Goal: Use online tool/utility: Utilize a website feature to perform a specific function

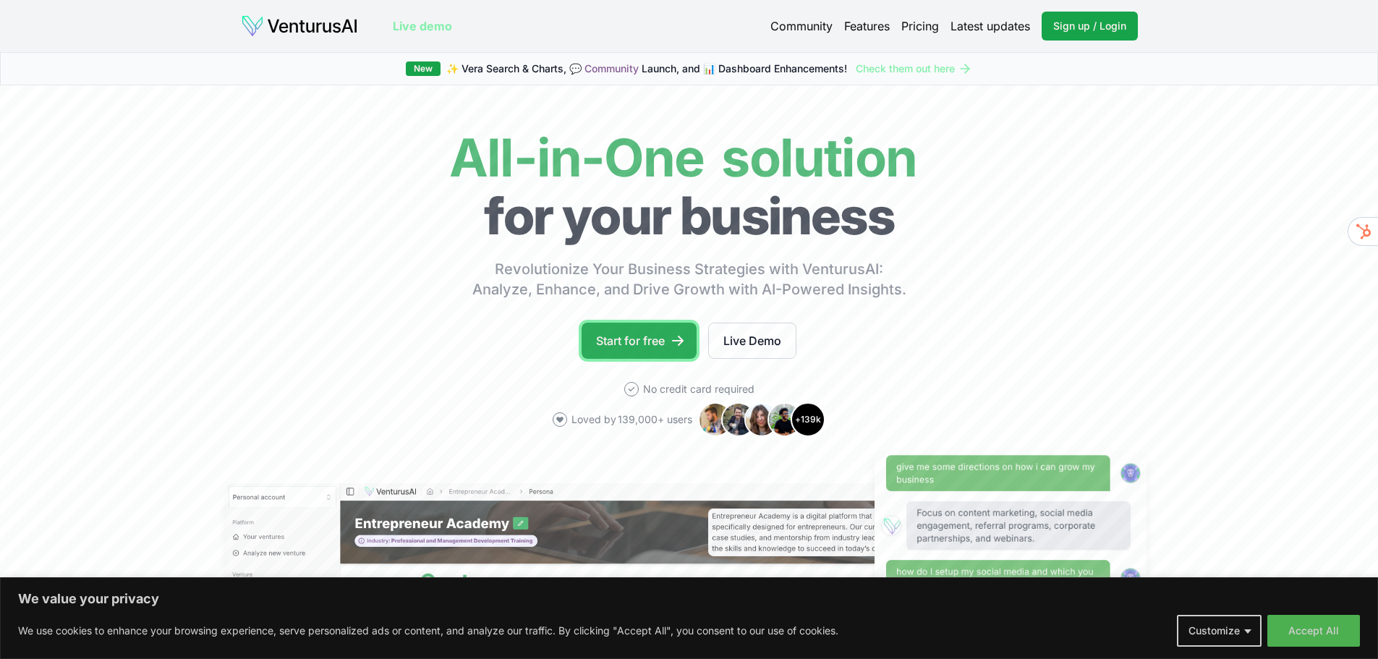
click at [629, 334] on link "Start for free" at bounding box center [639, 341] width 115 height 36
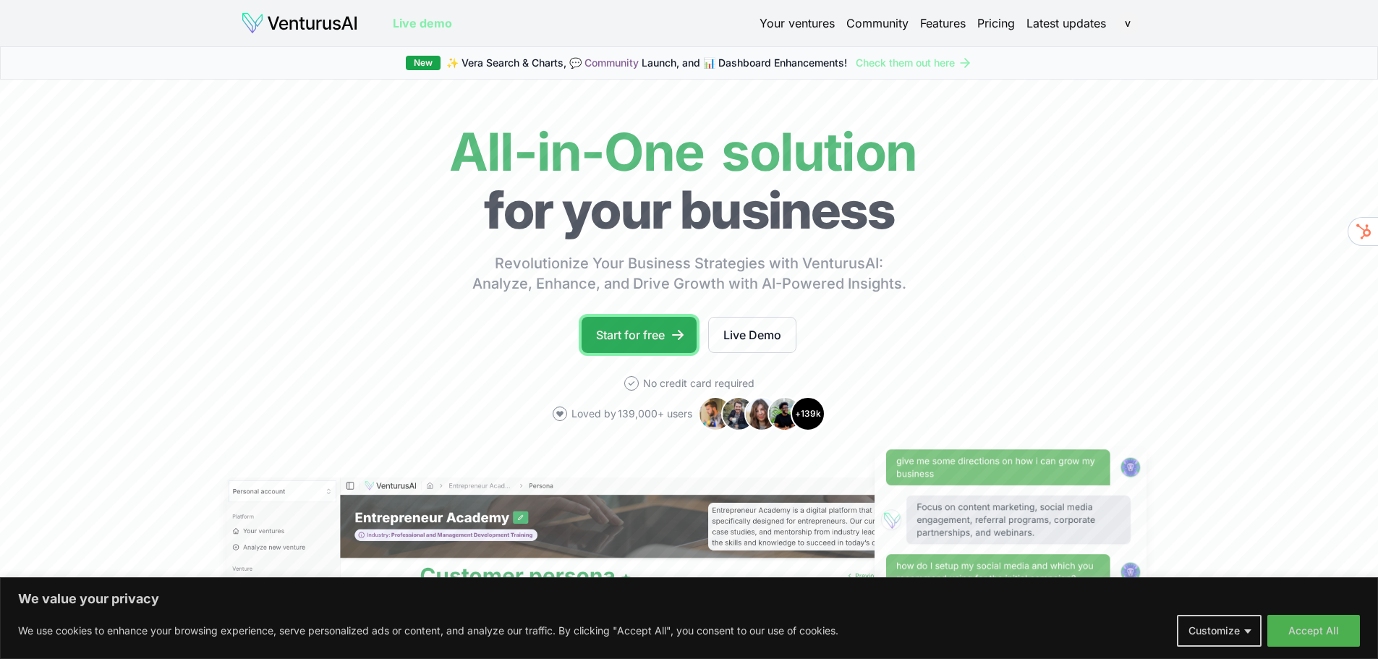
click at [655, 339] on link "Start for free" at bounding box center [639, 335] width 115 height 36
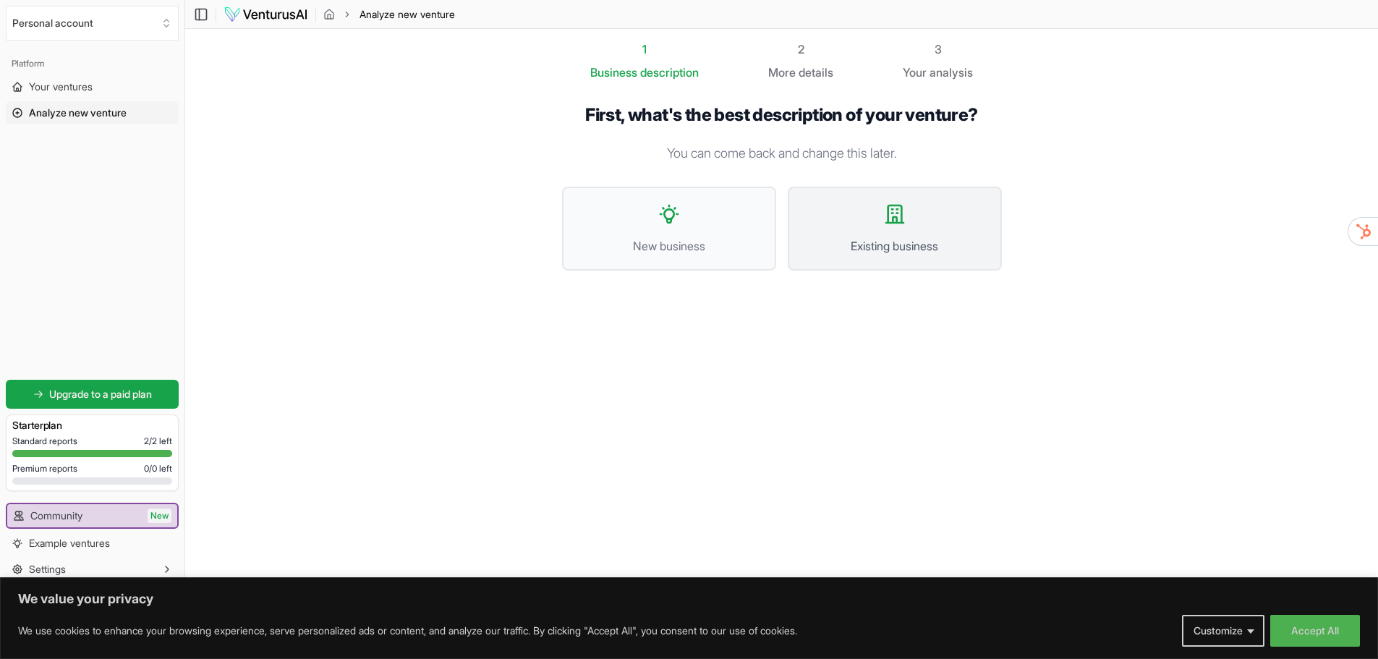
click at [901, 251] on span "Existing business" at bounding box center [895, 245] width 182 height 17
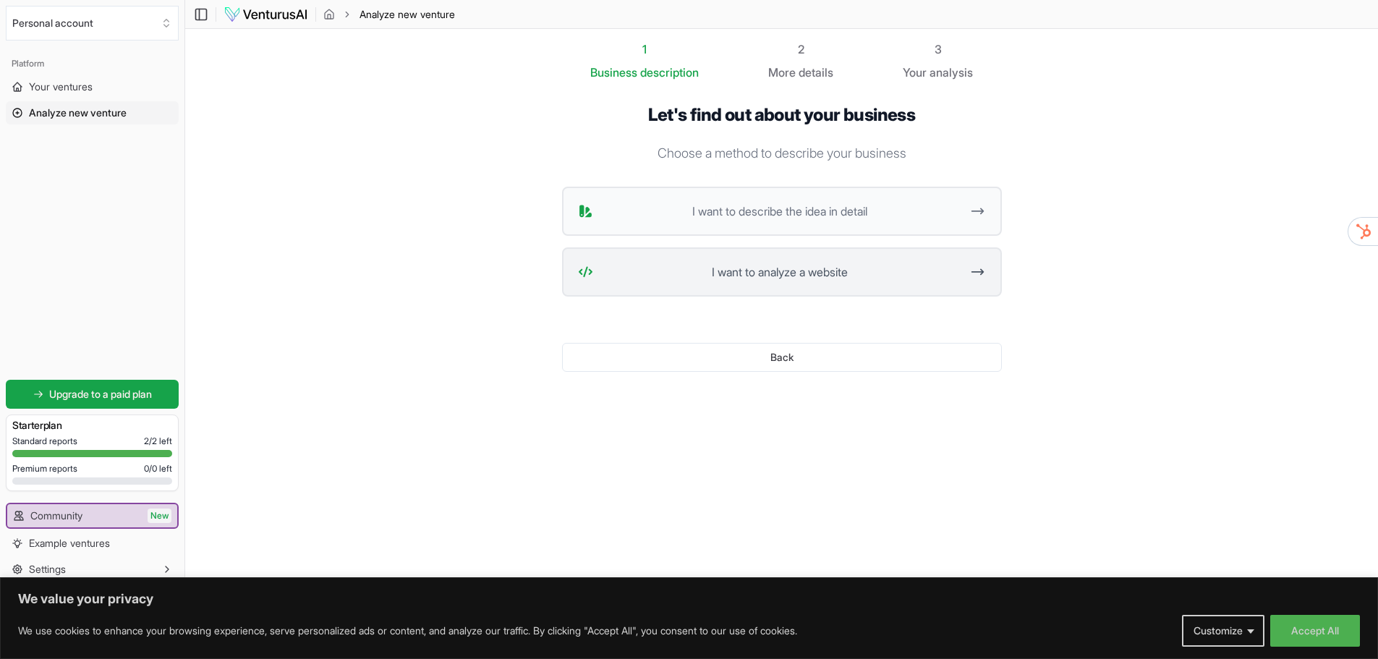
click at [812, 275] on span "I want to analyze a website" at bounding box center [780, 271] width 362 height 17
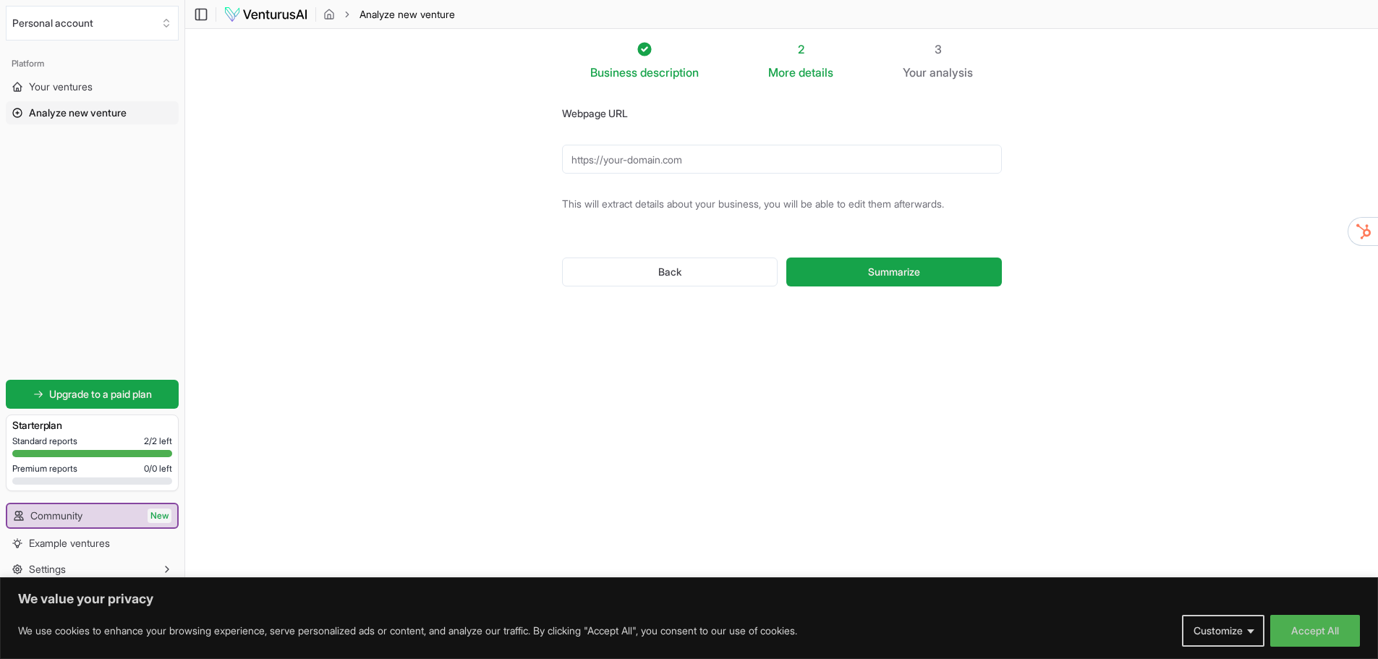
click at [636, 166] on input "Webpage URL" at bounding box center [782, 159] width 440 height 29
paste input "https://vlaamsbrabant.dkvagent.be/"
type input "https://vlaamsbrabant.dkvagent.be/"
click at [888, 279] on span "Summarize" at bounding box center [894, 272] width 52 height 14
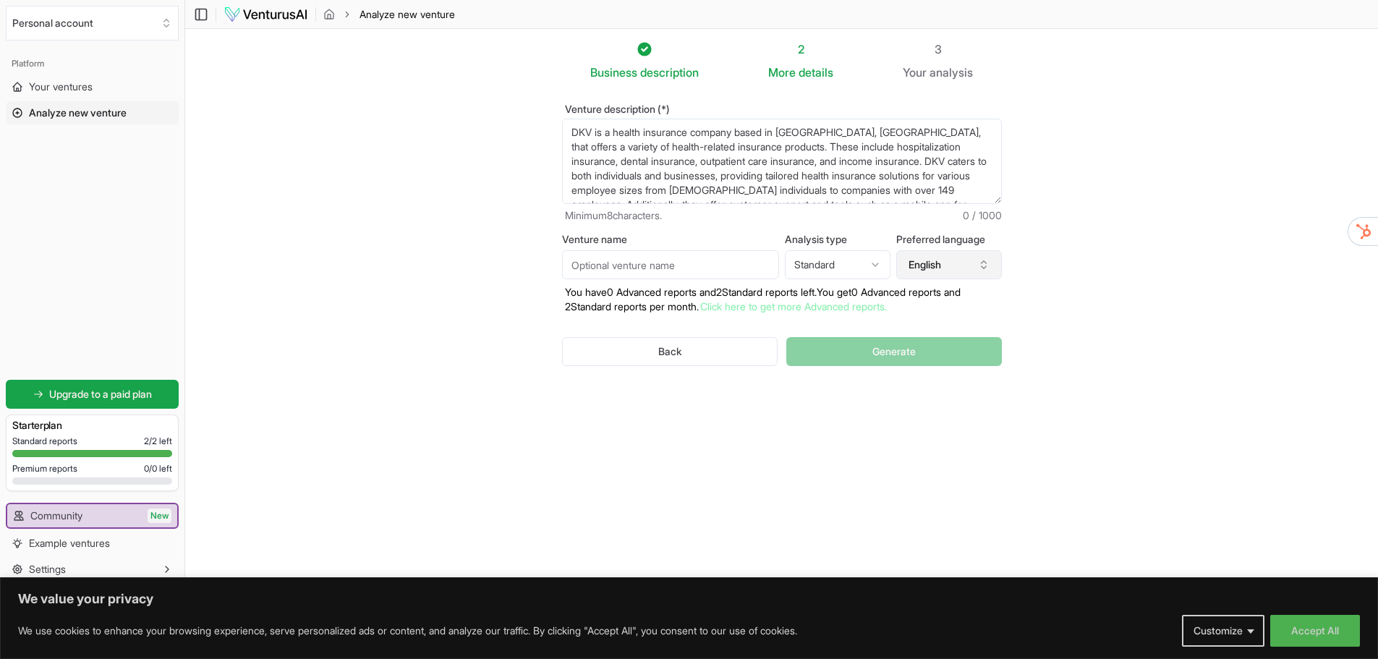
click at [985, 270] on icon "button" at bounding box center [984, 265] width 12 height 12
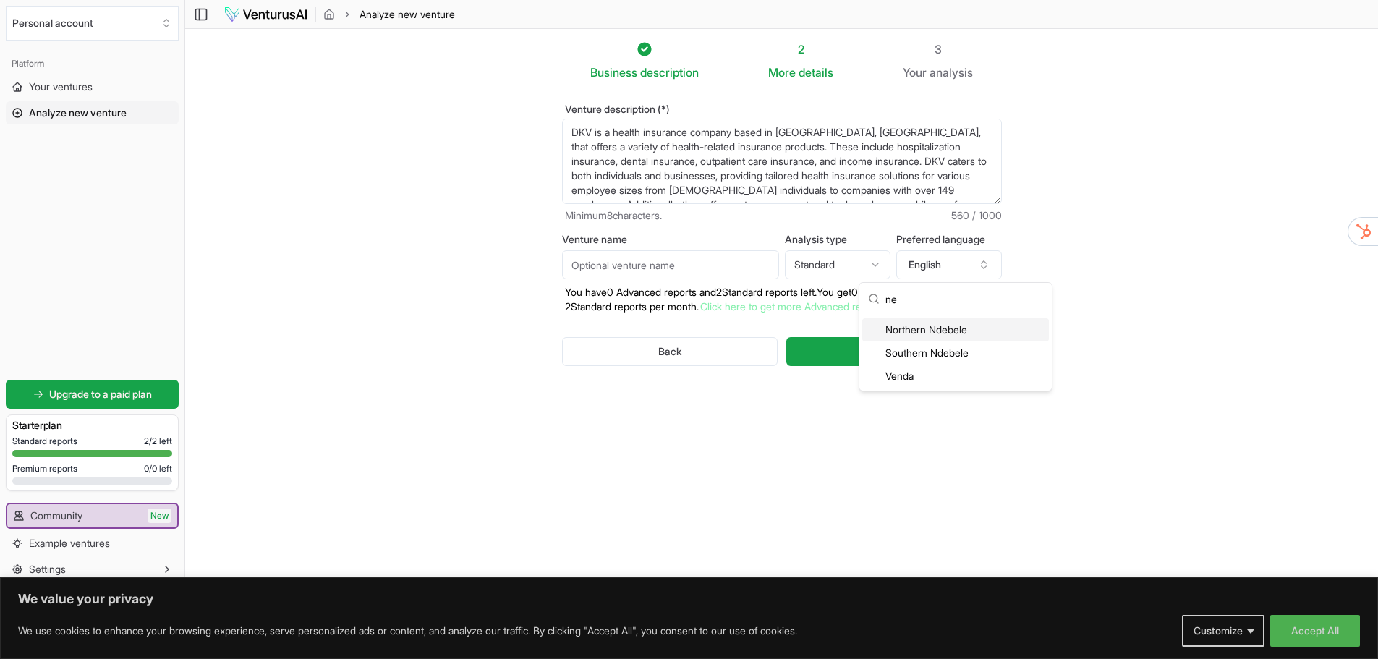
type input "n"
type input "dut"
click at [908, 326] on div "Dutch" at bounding box center [955, 329] width 187 height 23
click at [844, 266] on html "We value your privacy We use cookies to enhance your browsing experience, serve…" at bounding box center [689, 329] width 1378 height 659
select select "advanced"
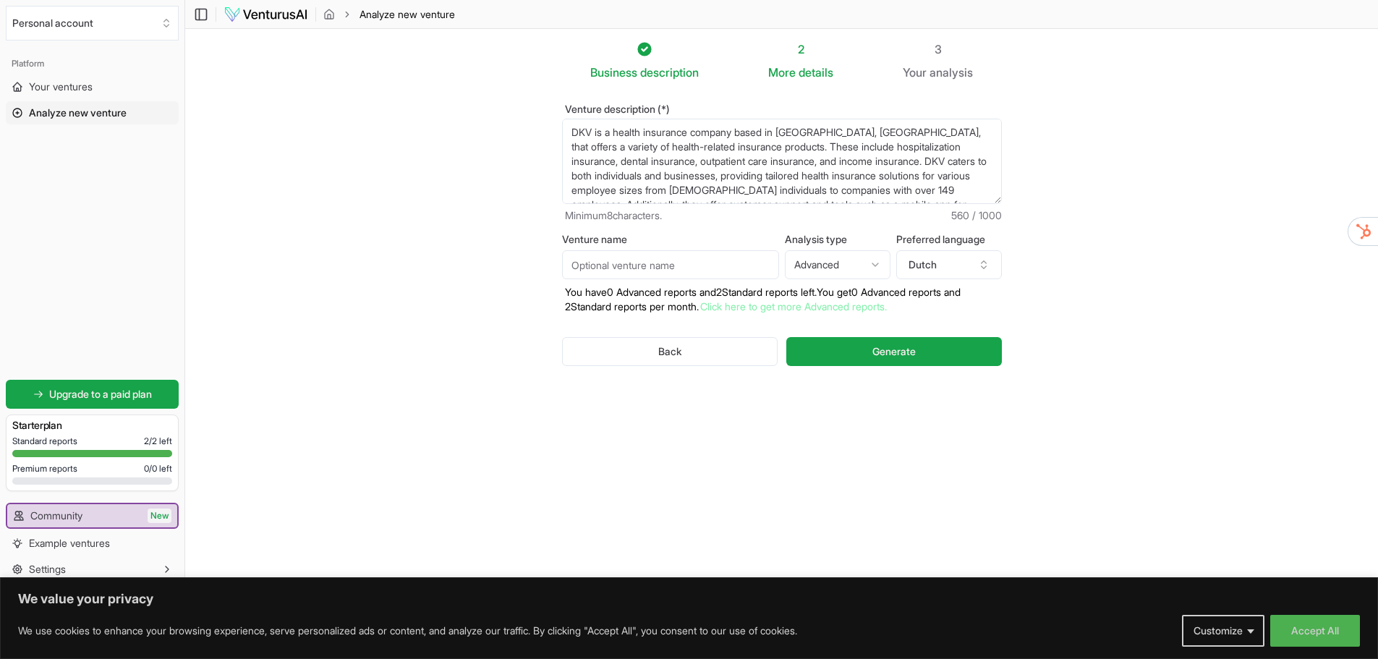
click at [671, 263] on input "Venture name" at bounding box center [670, 264] width 217 height 29
type input "Test 1"
click at [909, 367] on div "Back Generate" at bounding box center [782, 351] width 440 height 75
click at [907, 354] on span "Generate" at bounding box center [893, 351] width 43 height 14
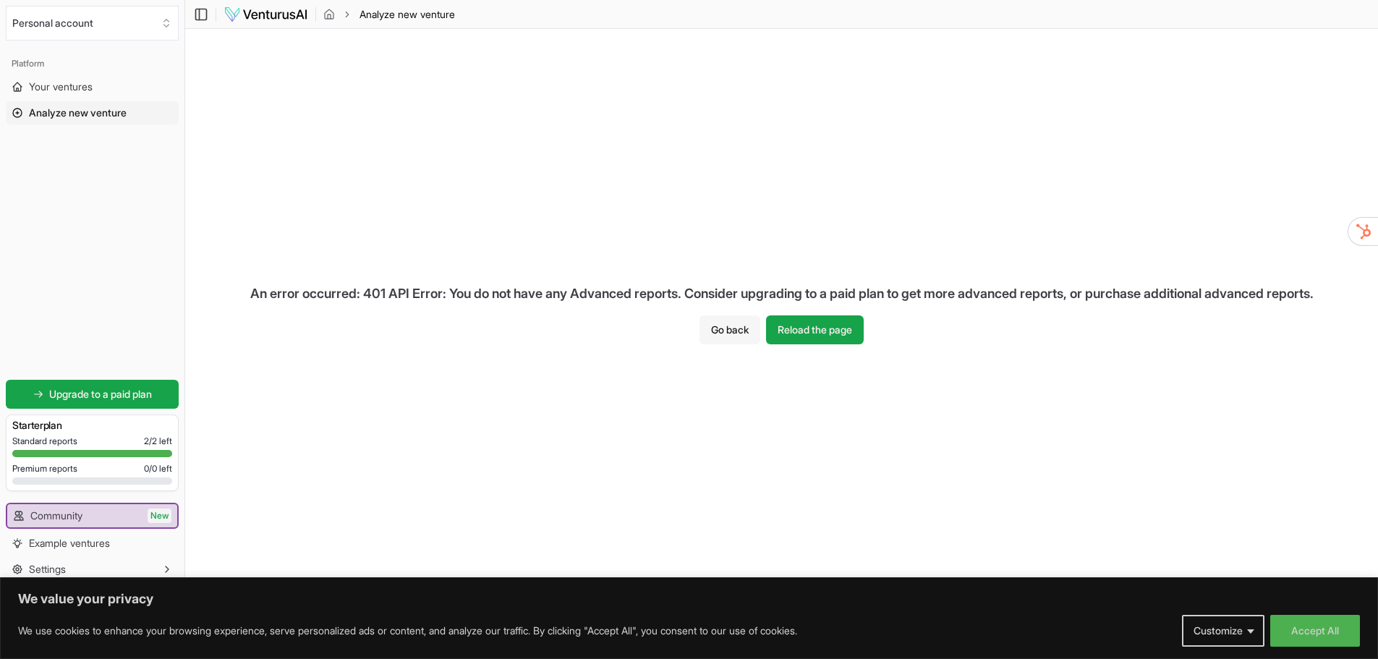
click at [747, 326] on button "Go back" at bounding box center [730, 329] width 61 height 29
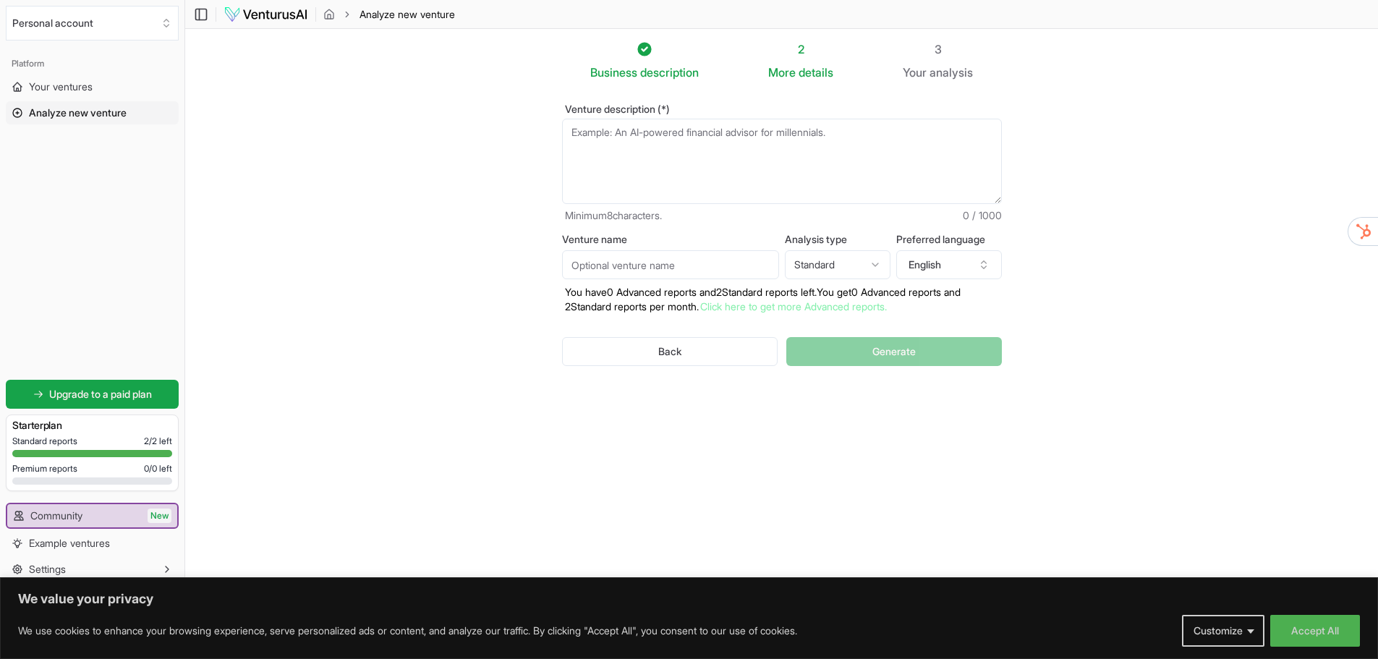
click at [854, 268] on html "We value your privacy We use cookies to enhance your browsing experience, serve…" at bounding box center [689, 329] width 1378 height 659
drag, startPoint x: 644, startPoint y: 263, endPoint x: 666, endPoint y: 205, distance: 62.1
click at [644, 262] on html "We value your privacy We use cookies to enhance your browsing experience, serve…" at bounding box center [689, 329] width 1378 height 659
click at [655, 273] on input "Venture name" at bounding box center [670, 264] width 217 height 29
type input "test 1"
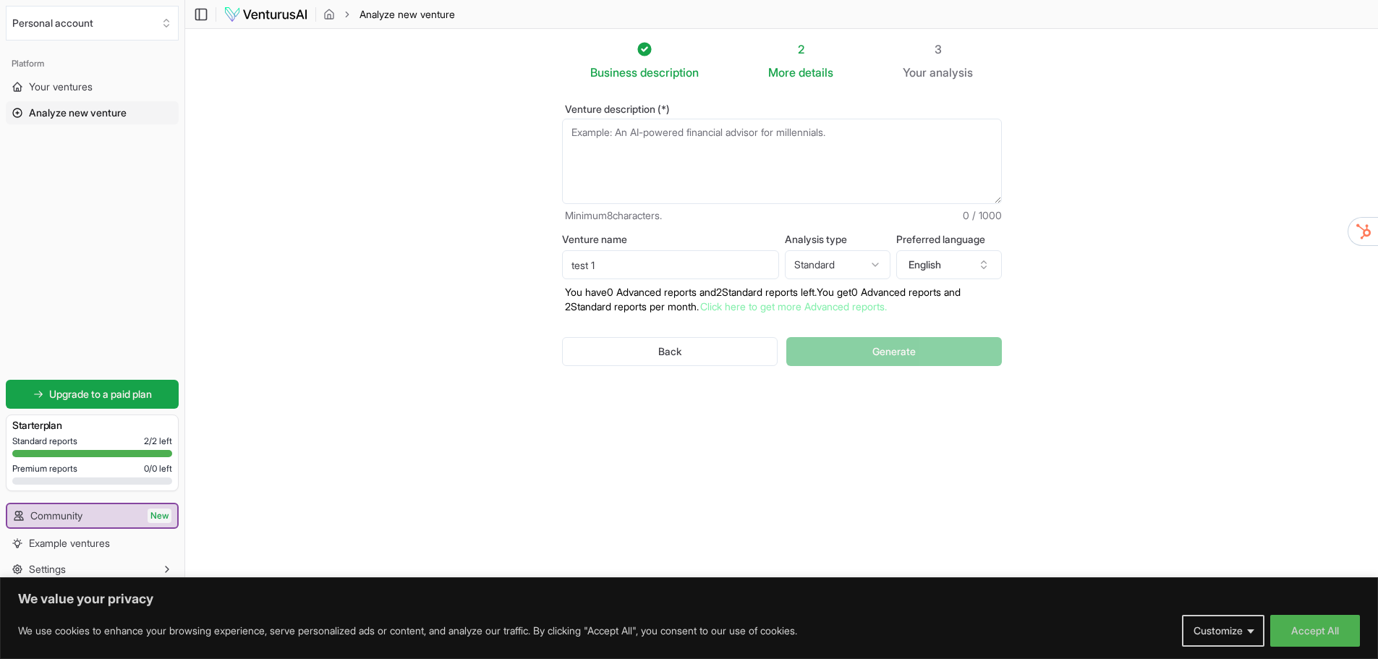
click at [688, 153] on textarea "Venture description (*)" at bounding box center [782, 161] width 440 height 85
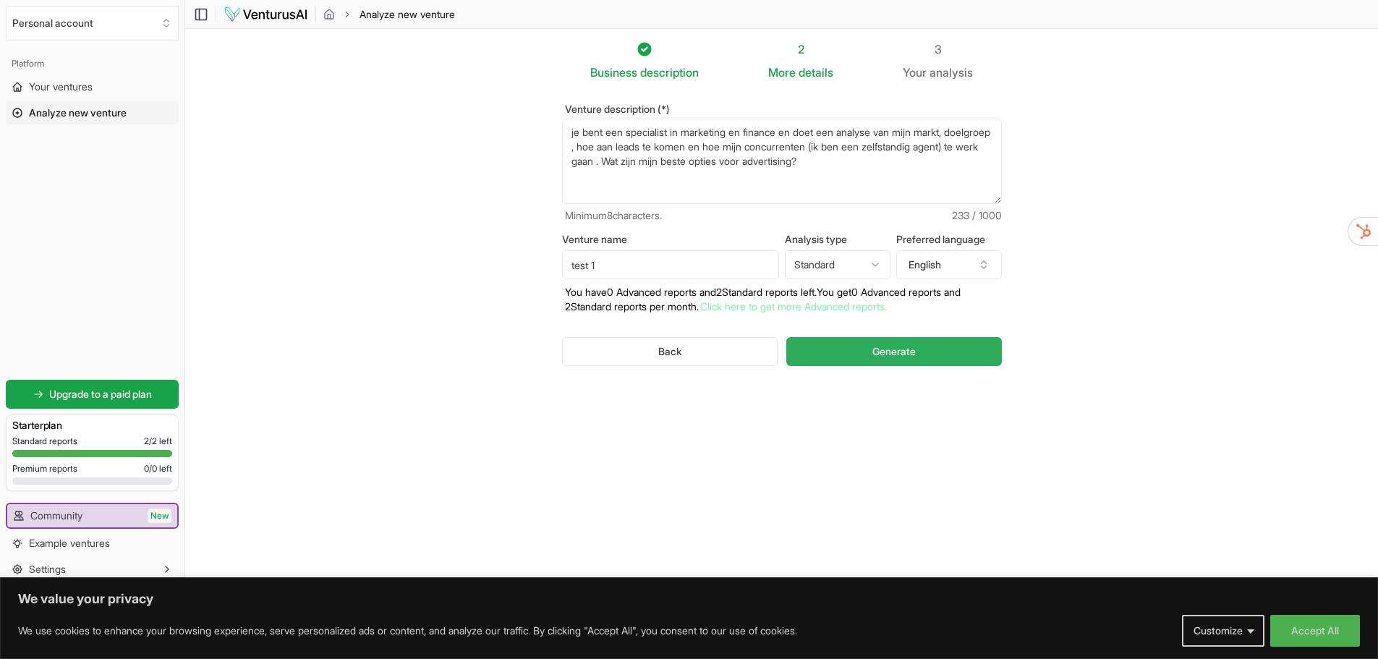
type textarea "je bent een specialist in marketing en finance en doet een analyse van mijn mar…"
click at [874, 359] on button "Generate" at bounding box center [893, 351] width 215 height 29
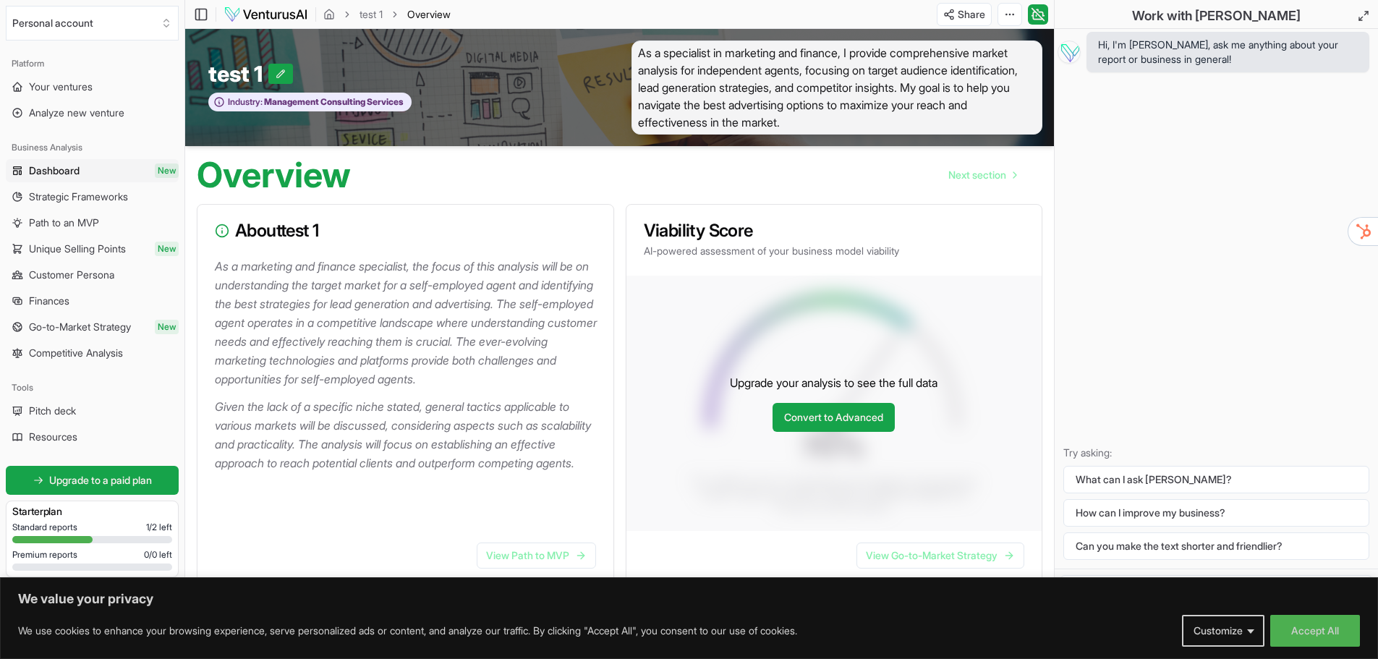
drag, startPoint x: 1241, startPoint y: 164, endPoint x: 1230, endPoint y: 43, distance: 120.6
click at [1241, 164] on div "Hi, I'm Vera, ask me anything about your report or business in general! Try ask…" at bounding box center [1216, 299] width 323 height 540
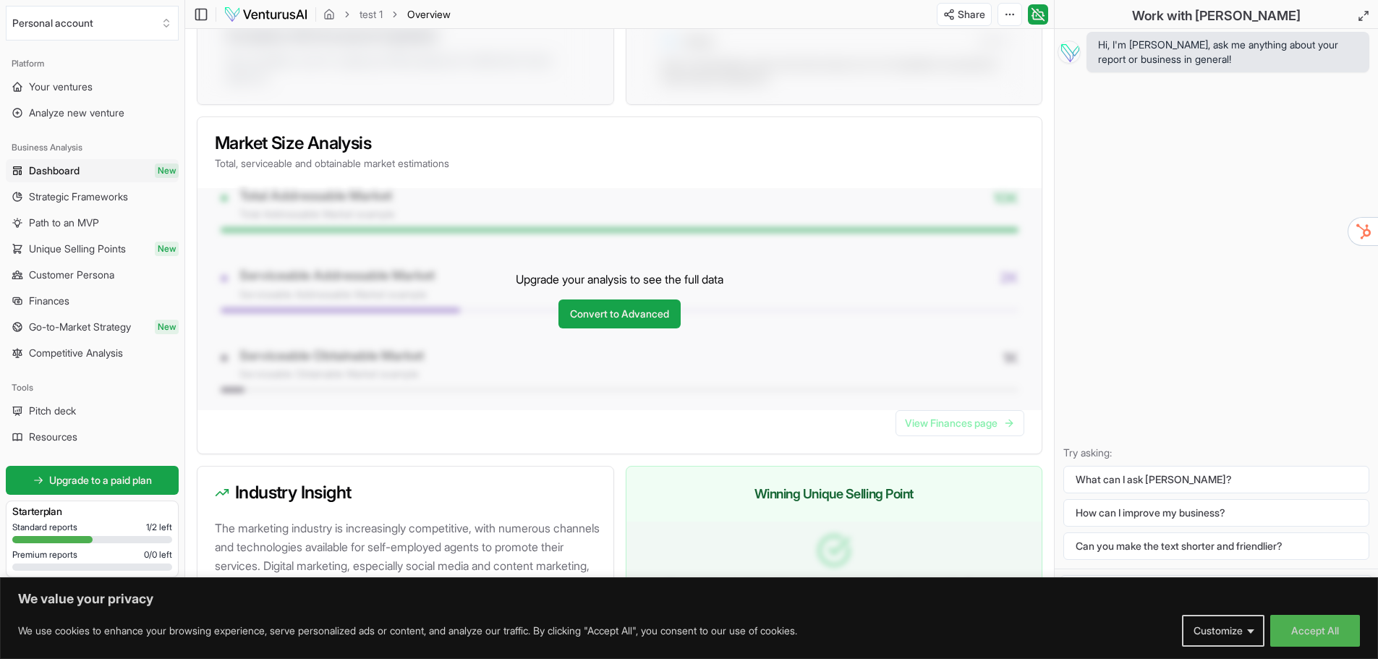
scroll to position [1285, 0]
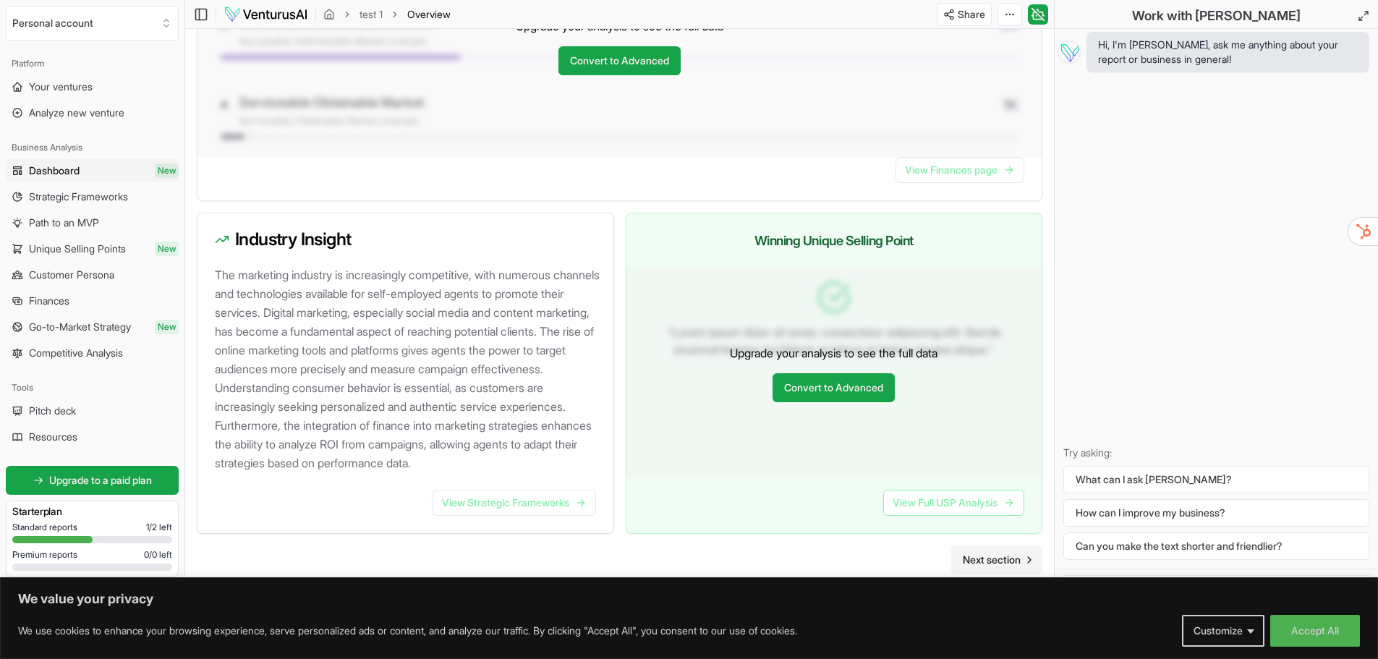
click at [995, 557] on span "Next section" at bounding box center [992, 560] width 58 height 14
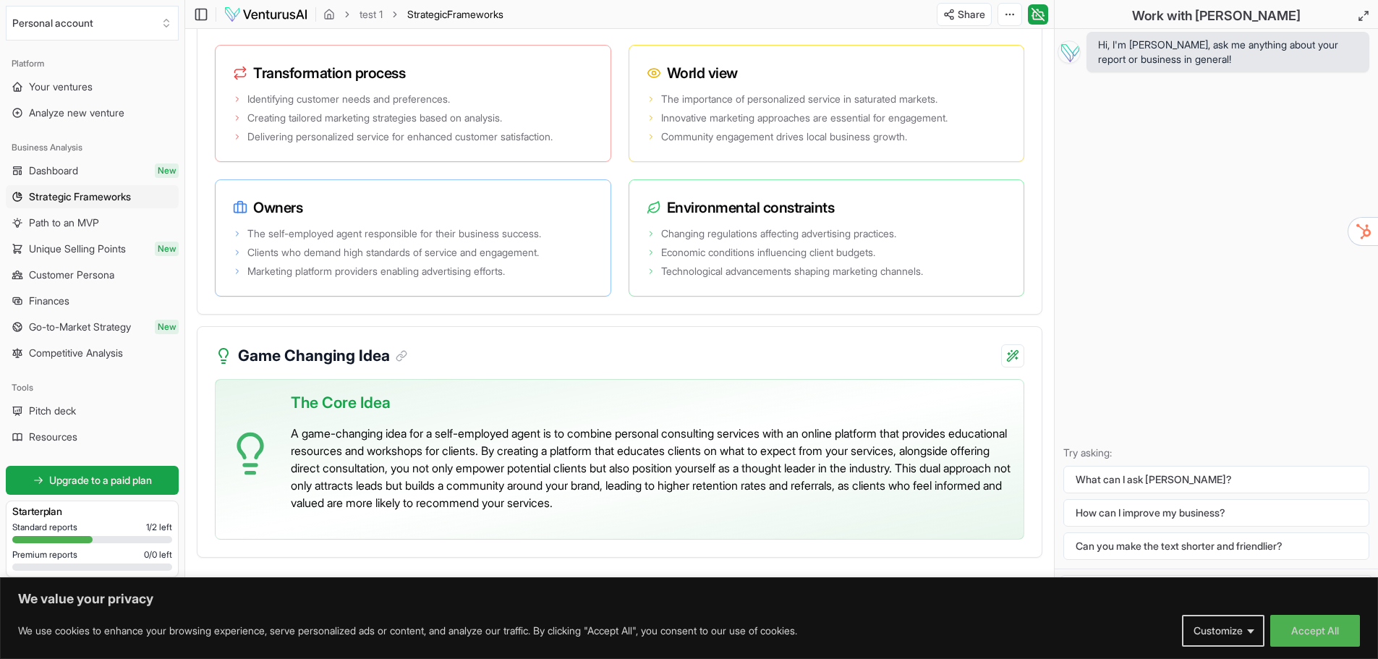
scroll to position [2881, 0]
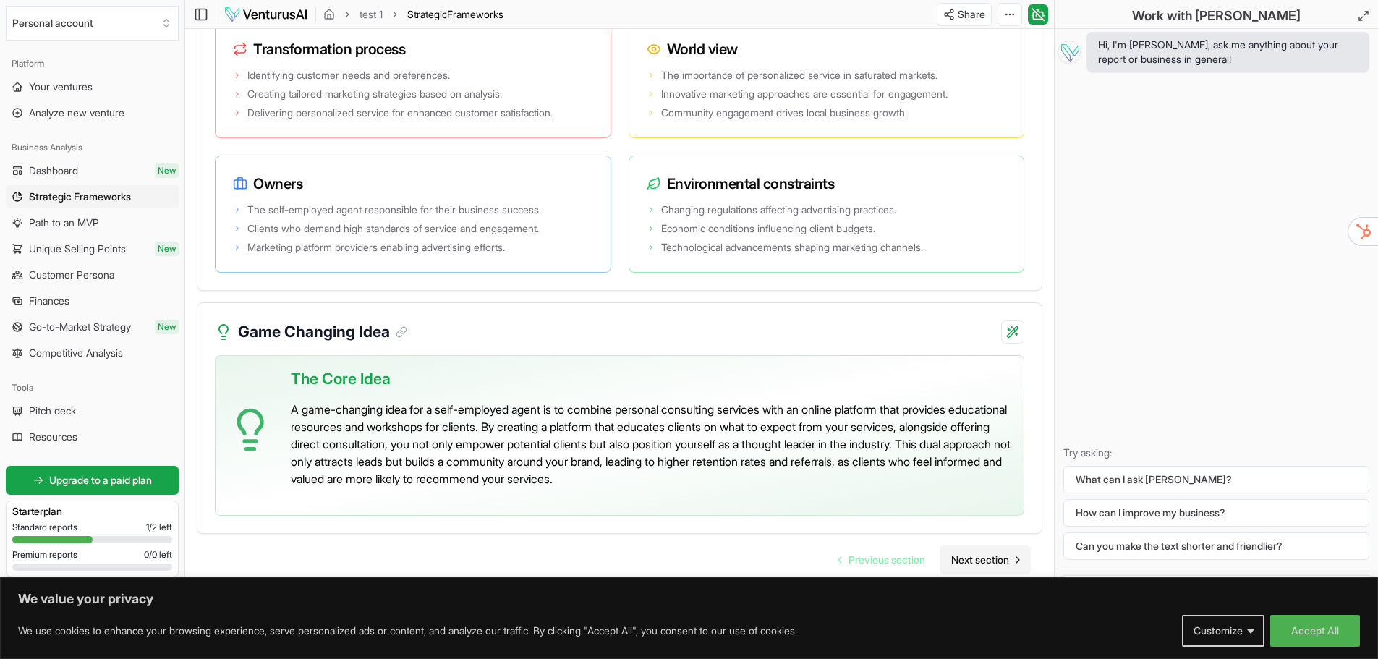
click at [1003, 556] on span "Next section" at bounding box center [980, 560] width 58 height 14
